Goal: Task Accomplishment & Management: Manage account settings

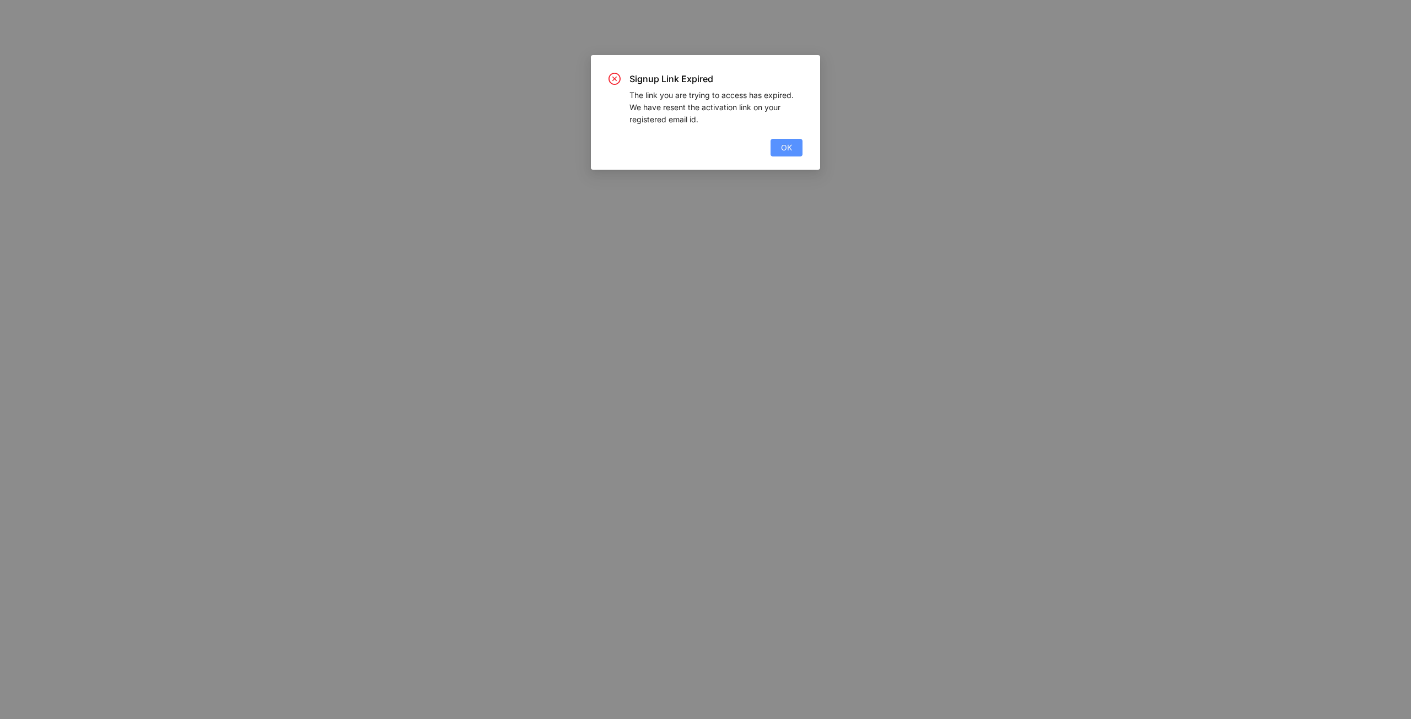
click at [777, 146] on button "OK" at bounding box center [786, 148] width 32 height 18
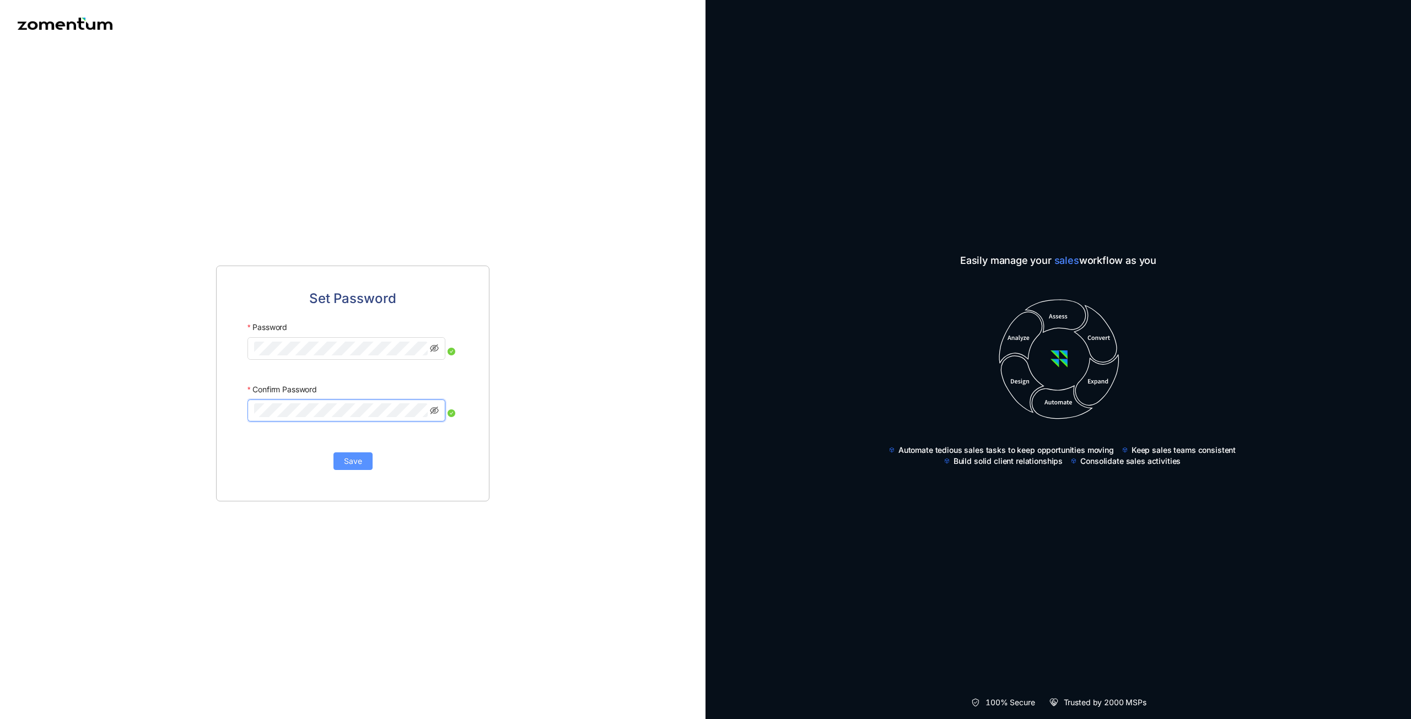
click at [368, 456] on button "Save" at bounding box center [352, 461] width 39 height 18
click at [0, 271] on div "Set Password Password Confirm Password Save" at bounding box center [352, 383] width 705 height 672
click at [343, 457] on button "Save" at bounding box center [352, 461] width 39 height 18
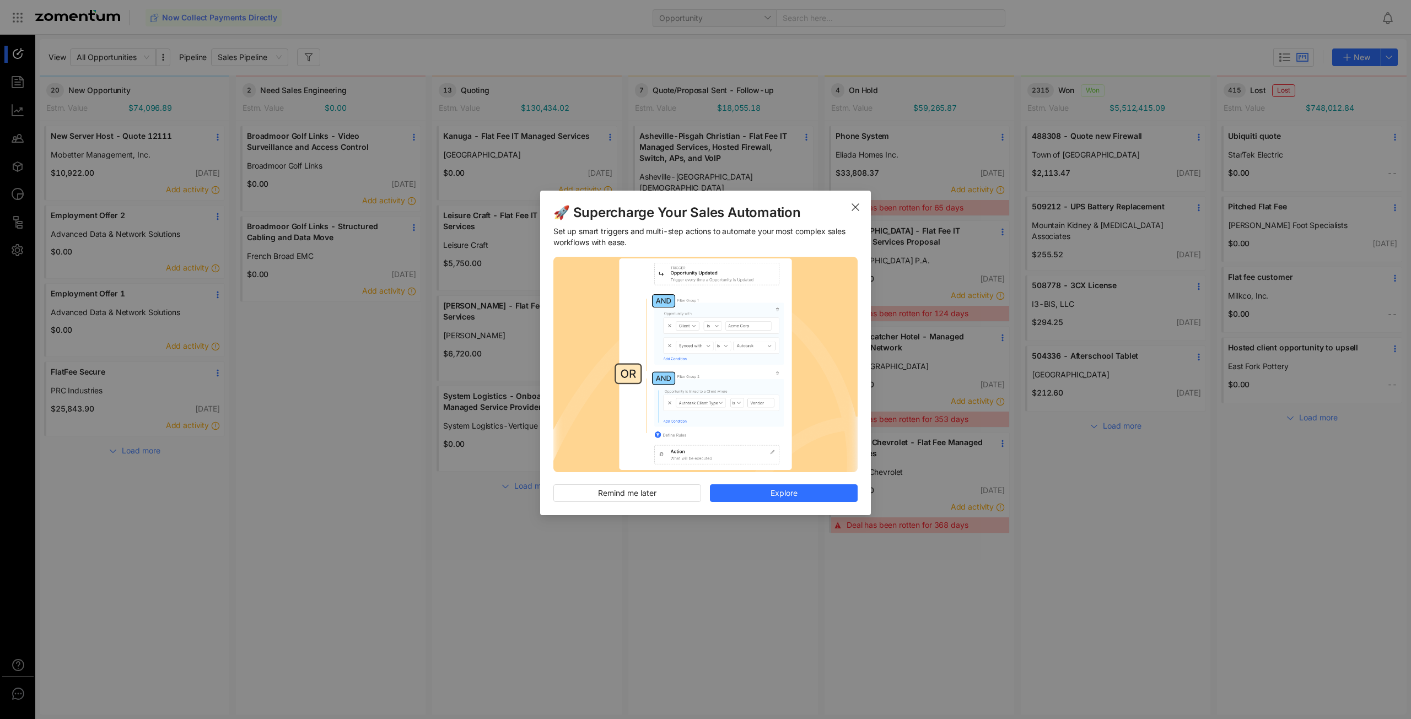
click at [855, 208] on icon "Close" at bounding box center [855, 207] width 9 height 9
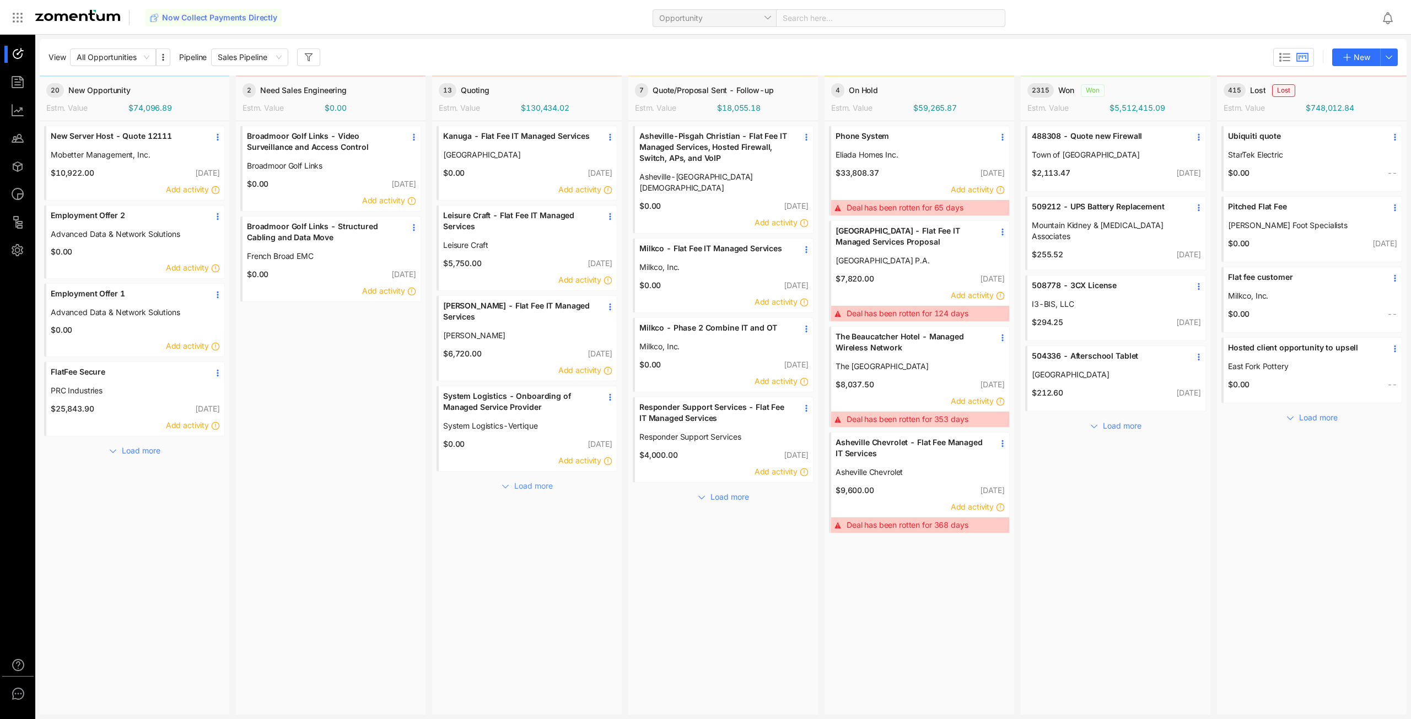
click at [523, 481] on span "Load more" at bounding box center [533, 486] width 39 height 12
